Goal: Information Seeking & Learning: Learn about a topic

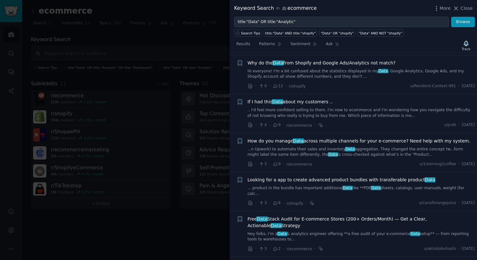
scroll to position [1710, 0]
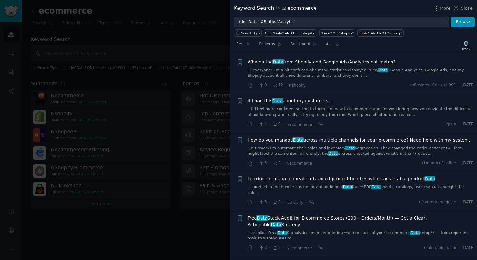
click at [310, 98] on span "If I had this Data about my customers .." at bounding box center [290, 101] width 85 height 7
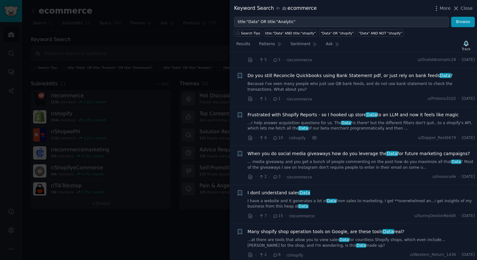
scroll to position [2079, 0]
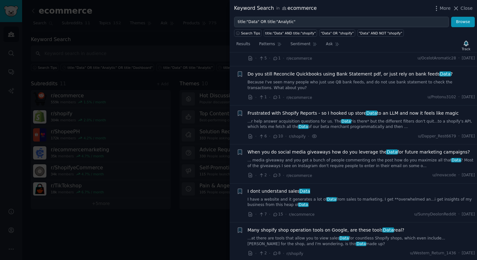
click at [338, 119] on link "...r help answer acquisition questions for us. The Data *is there* but the diff…" at bounding box center [362, 124] width 228 height 11
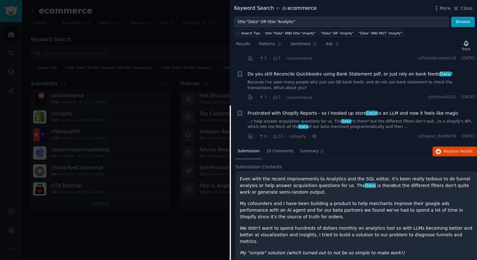
scroll to position [1994, 0]
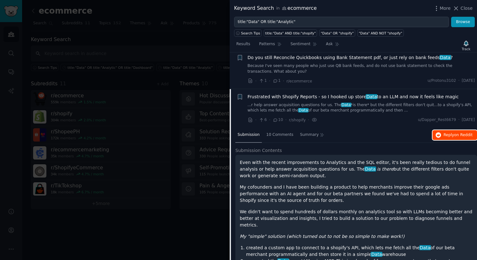
click at [452, 132] on span "Reply on Reddit" at bounding box center [458, 135] width 29 height 6
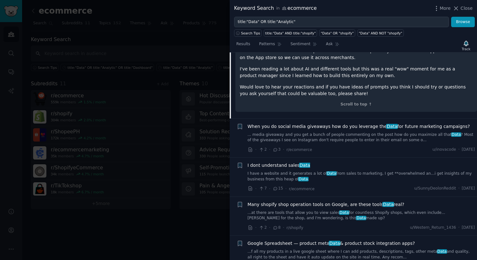
scroll to position [2280, 0]
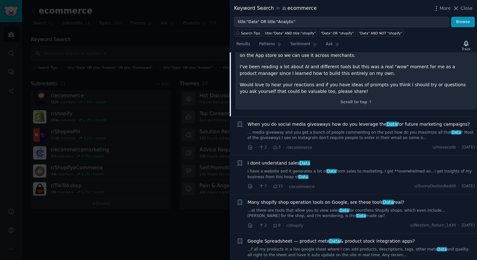
click at [321, 160] on div "I dont understand sales Data I have a website and it generates a lot of Data fr…" at bounding box center [362, 170] width 228 height 20
click at [312, 169] on link "I have a website and it generates a lot of Data from sales to marketing, I get …" at bounding box center [362, 174] width 228 height 11
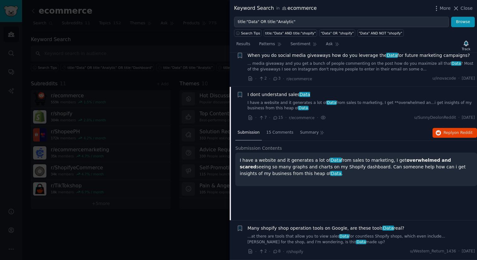
scroll to position [2072, 0]
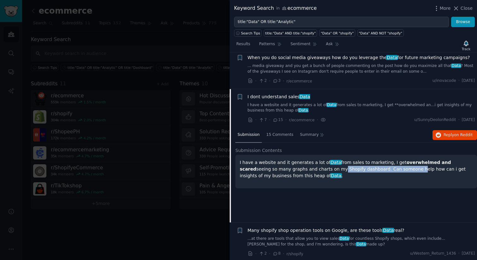
drag, startPoint x: 300, startPoint y: 131, endPoint x: 374, endPoint y: 134, distance: 74.2
click at [374, 159] on p "I have a website and it generates a lot of Data from sales to marketing, I get …" at bounding box center [356, 169] width 233 height 20
click at [449, 132] on span "Reply on Reddit" at bounding box center [458, 135] width 29 height 6
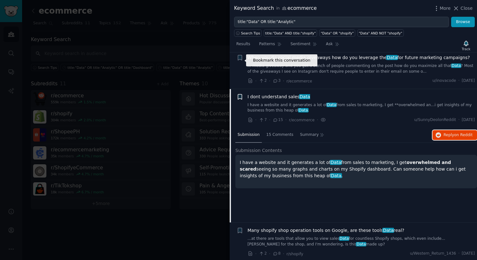
click at [240, 94] on icon "button" at bounding box center [240, 96] width 4 height 5
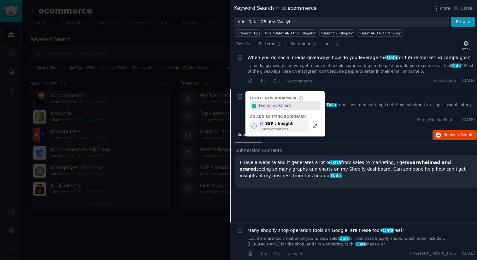
click at [270, 121] on div "SSP : Insight" at bounding box center [276, 124] width 33 height 6
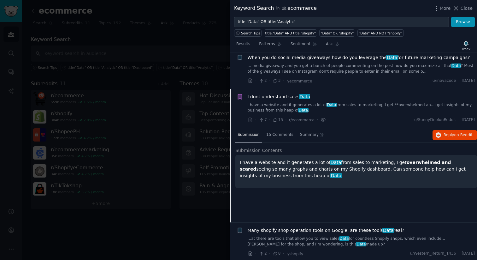
click at [289, 227] on span "Many shopify shop operation tools on Google, are these tools Data real?" at bounding box center [326, 230] width 157 height 7
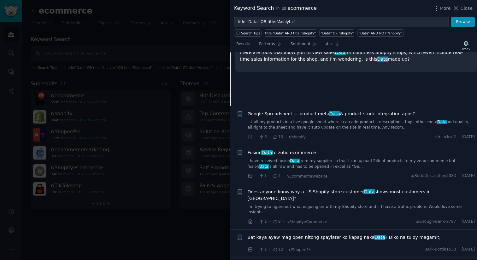
scroll to position [2232, 0]
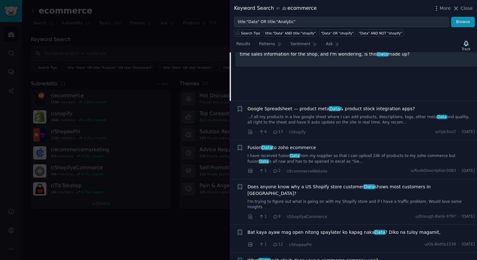
click at [335, 144] on div "Fusion Data to zoho ecommerce I have received fusion Data from my supplier so t…" at bounding box center [362, 154] width 228 height 20
click at [267, 144] on div "Fusion Data to zoho ecommerce I have received fusion Data from my supplier so t…" at bounding box center [362, 154] width 228 height 20
click at [270, 153] on link "I have received fusion Data from my supplier so that I can upload 24k of produc…" at bounding box center [362, 158] width 228 height 11
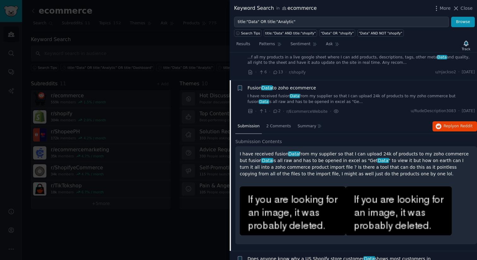
scroll to position [2189, 0]
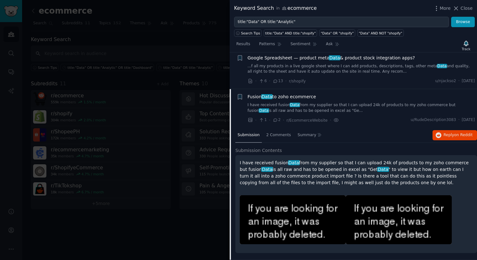
click at [249, 159] on p "I have received fusion Data from my supplier so that I can upload 24k of produc…" at bounding box center [356, 172] width 233 height 27
click at [317, 159] on p "I have received fusion Data from my supplier so that I can upload 24k of produc…" at bounding box center [356, 172] width 233 height 27
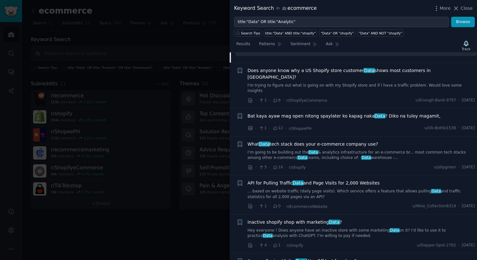
scroll to position [2393, 0]
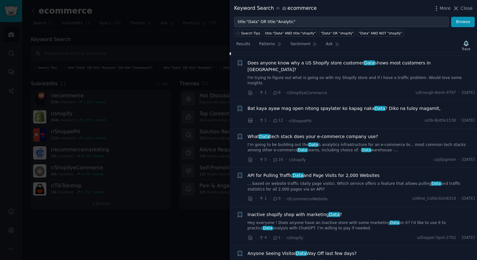
click at [326, 112] on span "Bat kaya ayaw mag open nitong spaylater ko kapag naka Data ? Diko na tuloy maga…" at bounding box center [344, 108] width 193 height 7
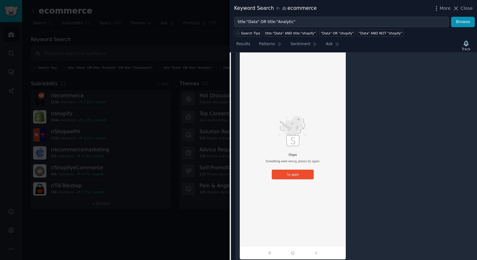
scroll to position [2517, 0]
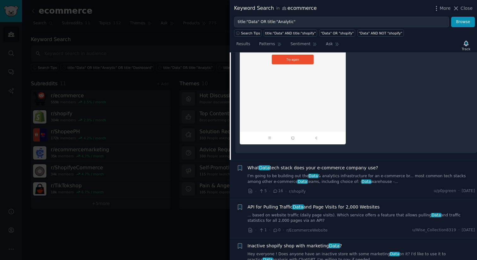
click at [329, 164] on span "What Data tech stack does your e-commerce company use?" at bounding box center [313, 167] width 131 height 7
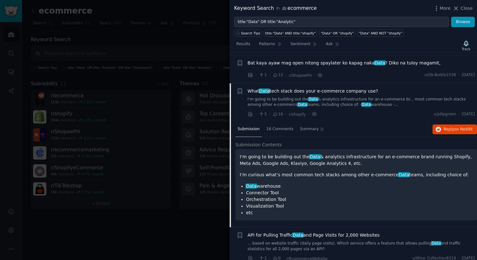
scroll to position [2289, 0]
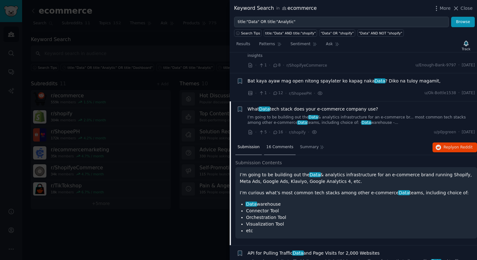
click at [270, 144] on span "16 Comments" at bounding box center [279, 147] width 27 height 6
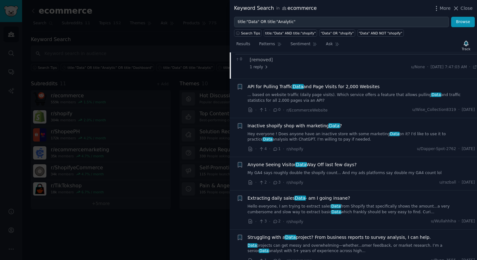
scroll to position [2602, 0]
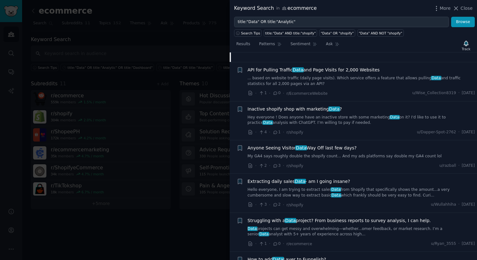
click at [321, 178] on span "Extracting daily sales Data - am I going insane?" at bounding box center [299, 181] width 103 height 7
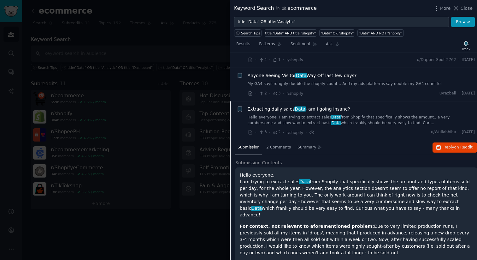
scroll to position [2440, 0]
click at [283, 144] on span "2 Comments" at bounding box center [278, 147] width 25 height 6
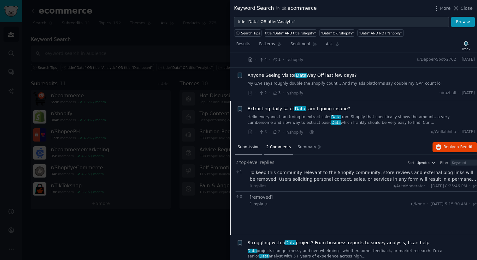
click at [252, 144] on span "Submission" at bounding box center [249, 147] width 22 height 6
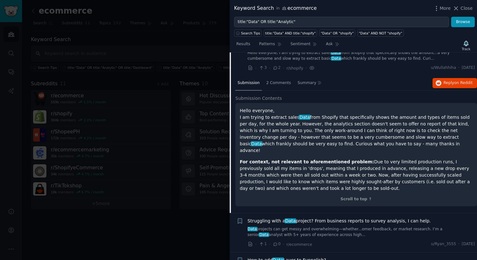
scroll to position [2512, 0]
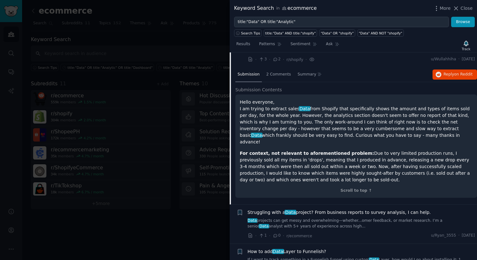
click at [356, 218] on link "Data projects can get messy and overwhelming—whether...omer feedback, or market…" at bounding box center [362, 223] width 228 height 11
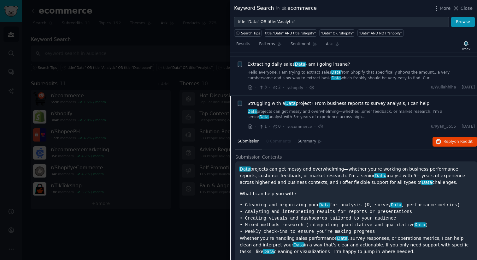
scroll to position [2478, 0]
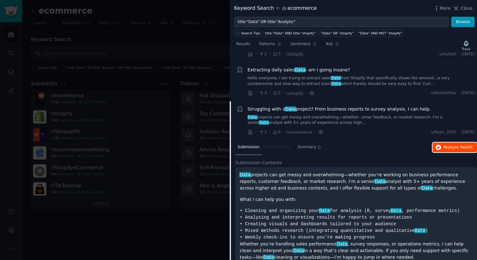
click at [444, 145] on span "Reply on Reddit" at bounding box center [458, 148] width 29 height 6
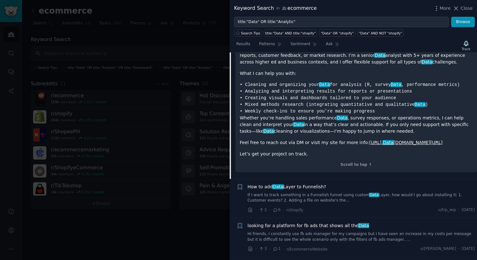
scroll to position [2613, 0]
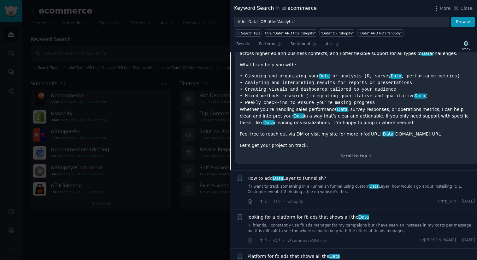
click at [319, 214] on span "looking for a platform for fb ads that shows all the Data" at bounding box center [309, 217] width 122 height 7
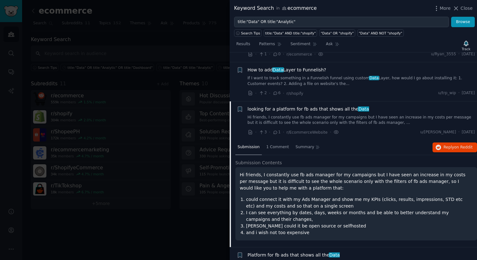
scroll to position [2565, 0]
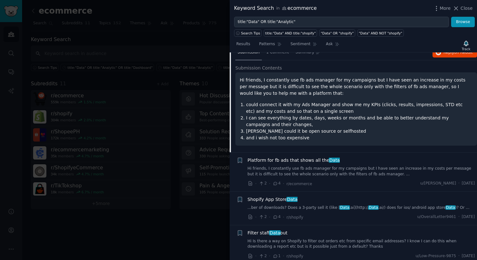
click at [287, 197] on span "Data" at bounding box center [293, 199] width 12 height 5
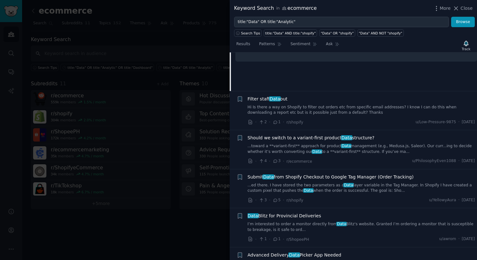
scroll to position [2778, 0]
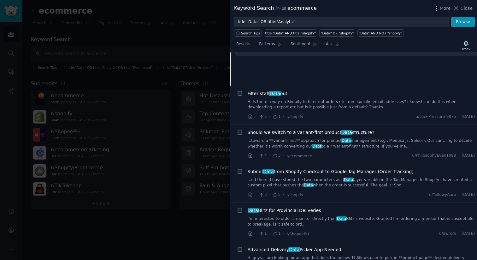
click at [288, 207] on span "Data Blitz for Provincial Deliveries" at bounding box center [285, 210] width 74 height 7
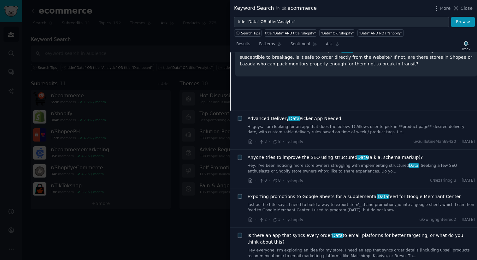
scroll to position [2960, 0]
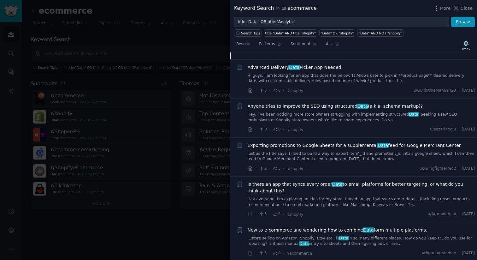
click at [284, 227] on span "New to e-commerce and wondering how to combine Data form multiple platforms." at bounding box center [338, 230] width 180 height 7
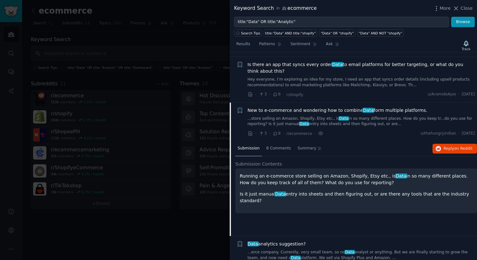
scroll to position [2986, 0]
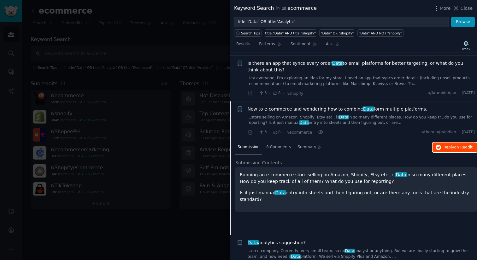
click at [452, 145] on span "Reply on Reddit" at bounding box center [458, 148] width 29 height 6
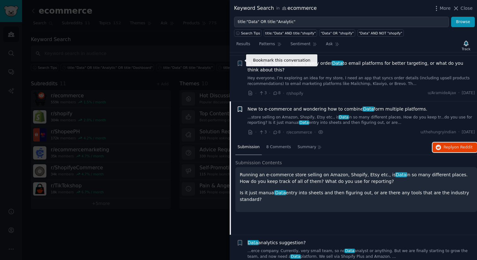
click at [240, 106] on icon "button" at bounding box center [240, 108] width 4 height 5
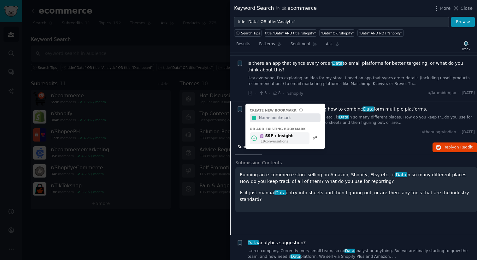
click at [272, 133] on div "SSP : Insight" at bounding box center [276, 136] width 33 height 6
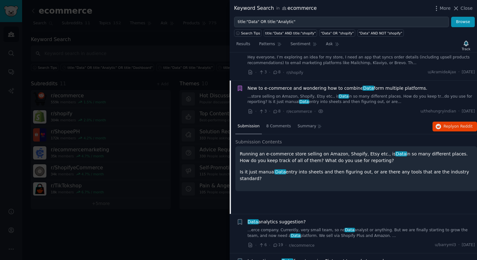
click at [308, 227] on link "...erce company. Currently, very small team, so no Data analyst or anything. Bu…" at bounding box center [362, 232] width 228 height 11
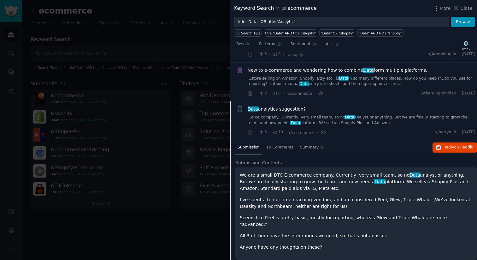
scroll to position [3025, 0]
click at [446, 144] on span "Reply on Reddit" at bounding box center [458, 147] width 29 height 6
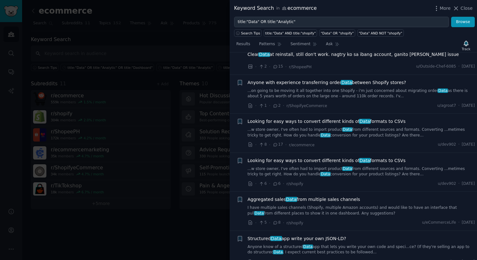
scroll to position [3305, 0]
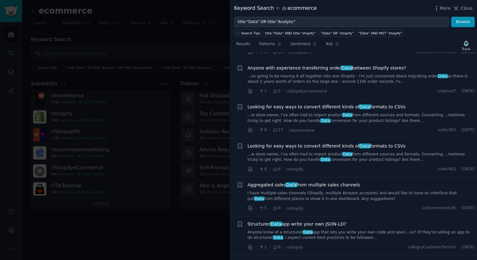
click at [273, 182] on span "Aggregated sales Data from multiple sales channels" at bounding box center [304, 185] width 113 height 7
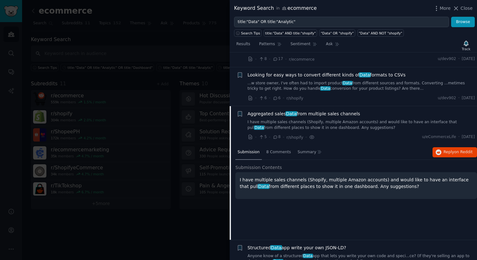
scroll to position [3255, 0]
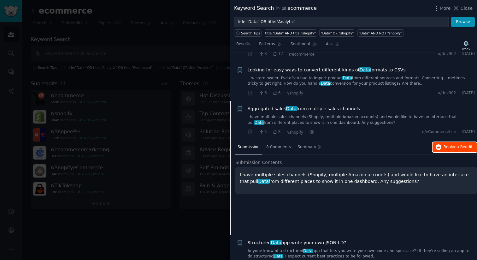
click at [452, 144] on span "Reply on Reddit" at bounding box center [458, 147] width 29 height 6
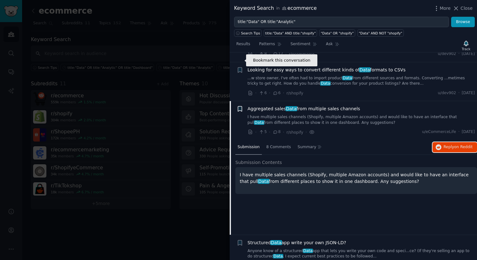
click at [238, 106] on icon "button" at bounding box center [240, 108] width 4 height 5
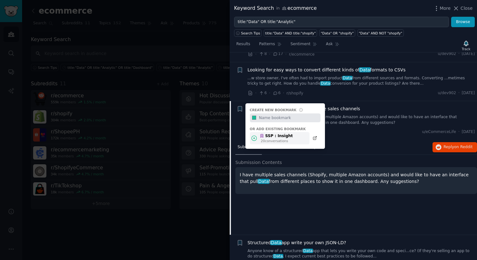
click at [266, 133] on div "SSP : Insight" at bounding box center [276, 136] width 33 height 6
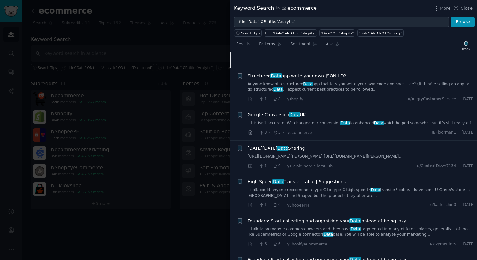
scroll to position [3430, 0]
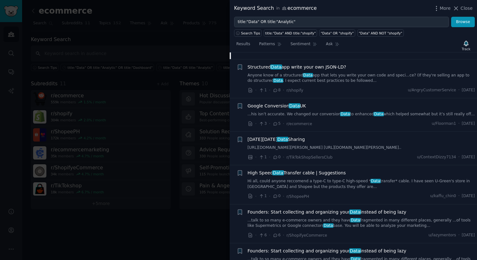
click at [343, 209] on span "Founders: Start collecting and organizing your Data instead of being lazy" at bounding box center [327, 212] width 159 height 7
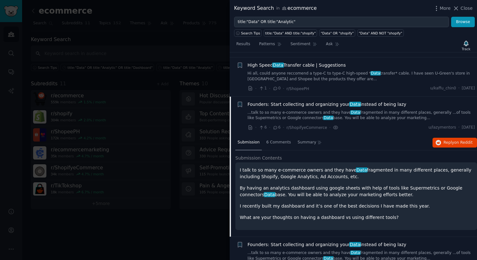
scroll to position [3444, 0]
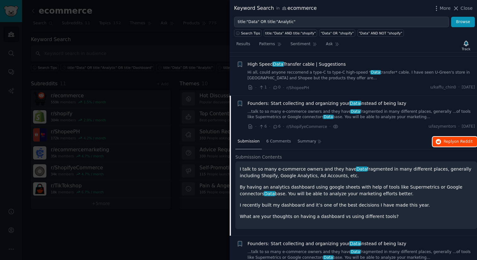
click at [453, 139] on span "Reply on Reddit" at bounding box center [458, 142] width 29 height 6
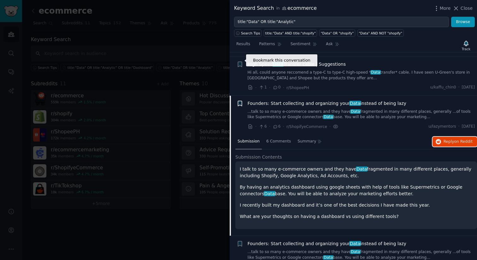
click at [238, 101] on icon "button" at bounding box center [240, 103] width 4 height 5
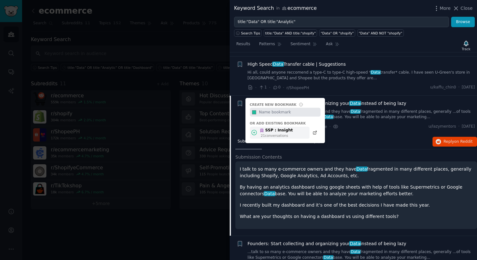
click at [264, 128] on icon at bounding box center [262, 130] width 4 height 4
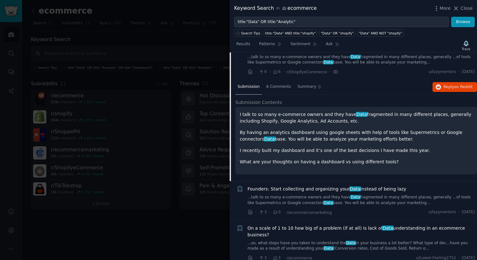
scroll to position [3499, 0]
click at [372, 186] on span "Founders: Start collecting and organizing your Data instead of being lazy" at bounding box center [327, 189] width 159 height 7
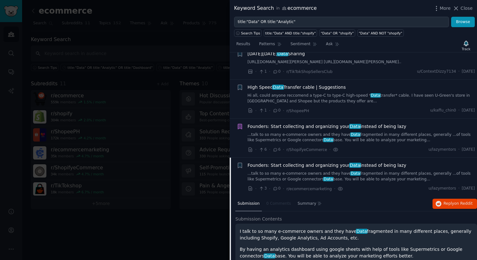
scroll to position [3420, 0]
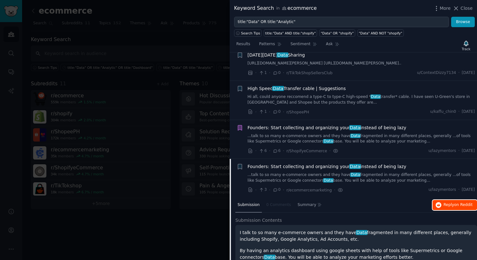
click at [451, 202] on span "Reply on Reddit" at bounding box center [458, 205] width 29 height 6
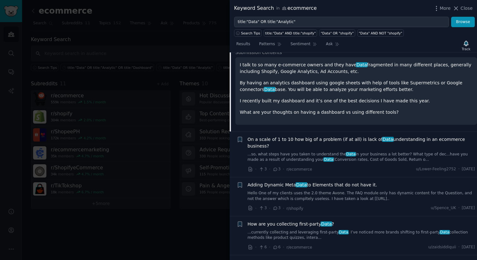
scroll to position [3597, 0]
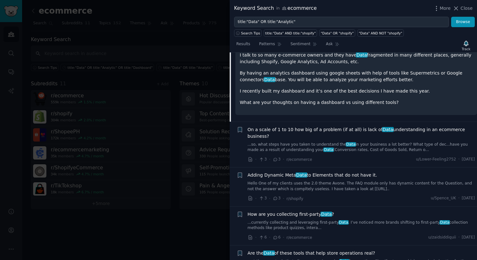
click at [392, 126] on div "On a scale of 1 to 10 how big of a problem (if at all) is lack of Data understa…" at bounding box center [362, 139] width 228 height 27
click at [387, 142] on link "...so, what steps have you taken to understand the Data in your business a lot …" at bounding box center [362, 147] width 228 height 11
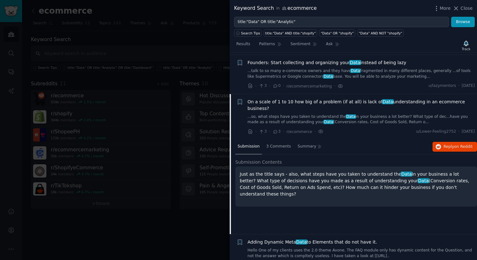
scroll to position [3522, 0]
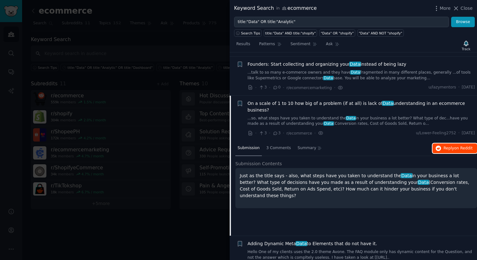
click at [450, 146] on span "Reply on Reddit" at bounding box center [458, 149] width 29 height 6
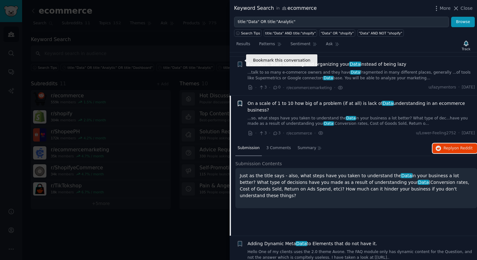
click at [239, 101] on icon "button" at bounding box center [240, 103] width 4 height 5
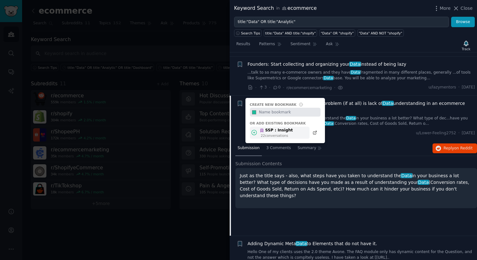
click at [277, 133] on div "22 conversation s" at bounding box center [277, 135] width 32 height 4
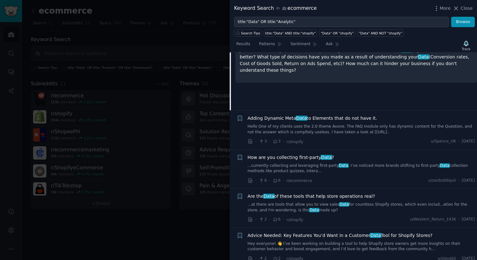
scroll to position [3657, 0]
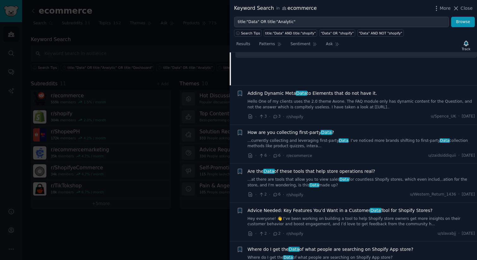
click at [335, 216] on link "Hey everyone! 👋 I’ve been working on building a tool to help Shopify store owne…" at bounding box center [362, 221] width 228 height 11
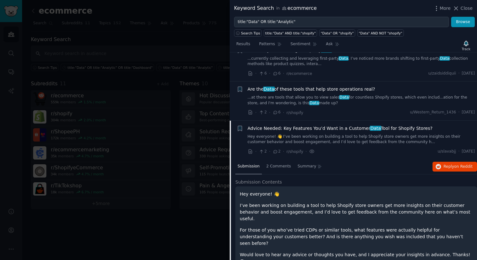
scroll to position [3658, 0]
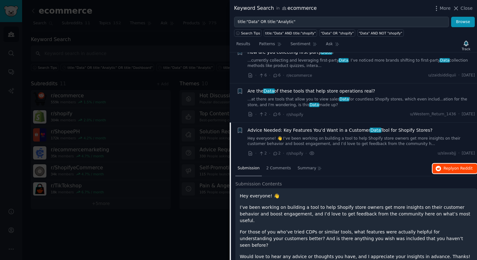
click at [444, 166] on span "Reply on Reddit" at bounding box center [458, 169] width 29 height 6
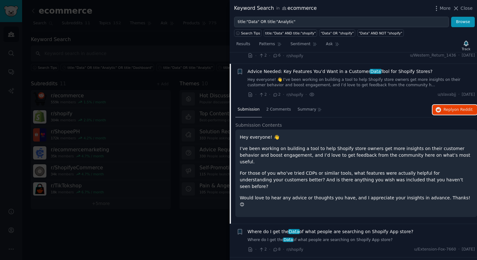
scroll to position [3720, 0]
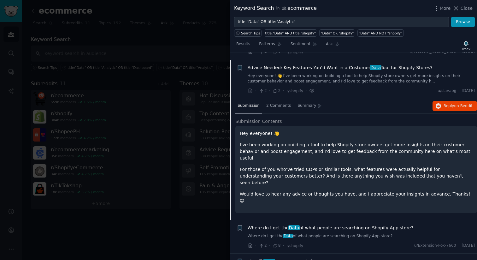
click at [344, 224] on span "Where do I get the Data of what people are searching on Shopify App store?" at bounding box center [331, 227] width 166 height 7
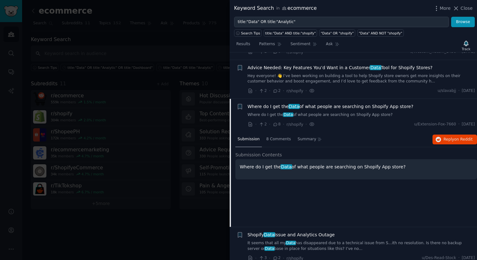
scroll to position [3717, 0]
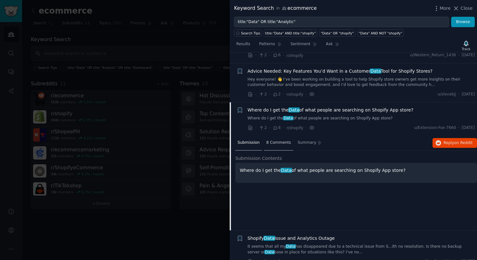
click at [275, 140] on span "8 Comments" at bounding box center [278, 143] width 25 height 6
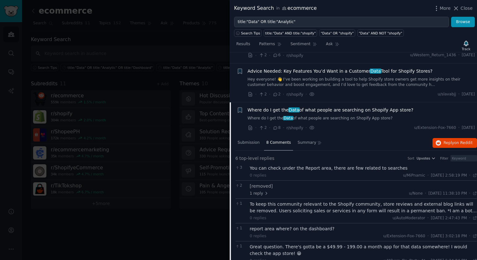
scroll to position [3815, 0]
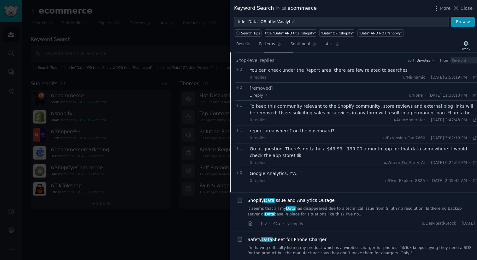
click at [319, 197] on span "Shopify Data Issue and Analytics Outage" at bounding box center [291, 200] width 87 height 7
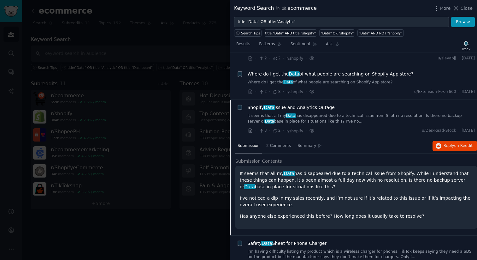
scroll to position [3750, 0]
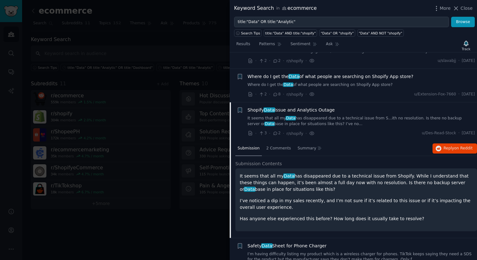
click at [403, 173] on p "It seems that all my Data has disappeared due to a technical issue from Shopify…" at bounding box center [356, 183] width 233 height 20
